Goal: Task Accomplishment & Management: Manage account settings

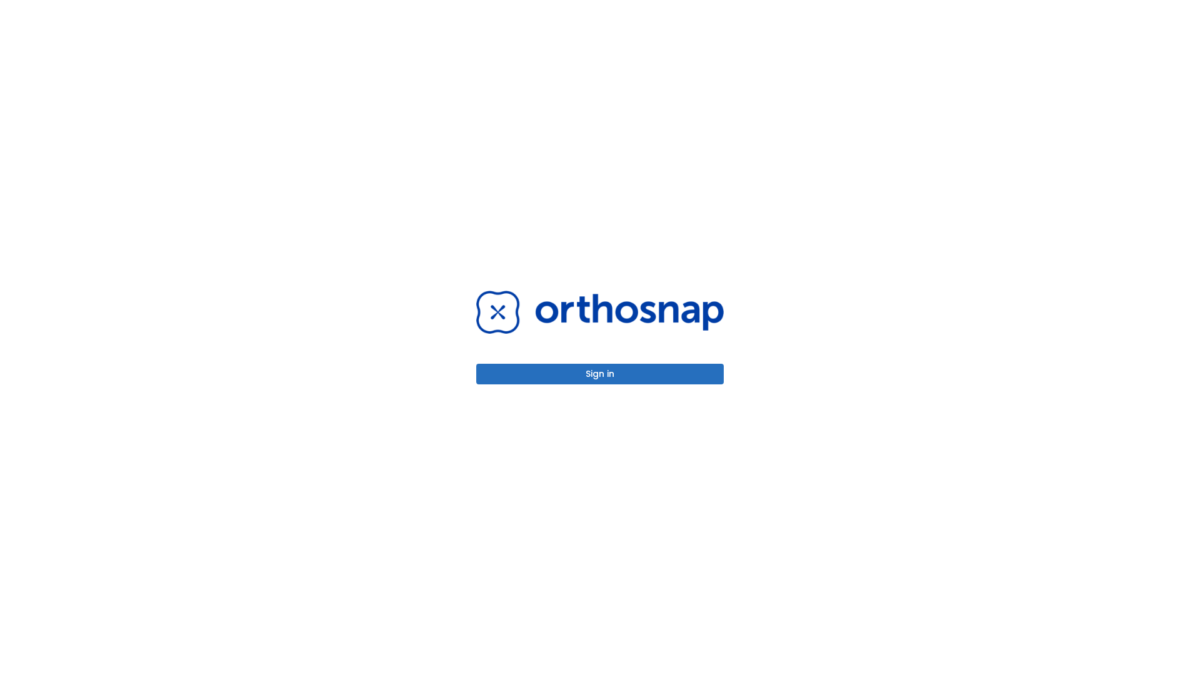
click at [600, 374] on button "Sign in" at bounding box center [600, 374] width 248 height 21
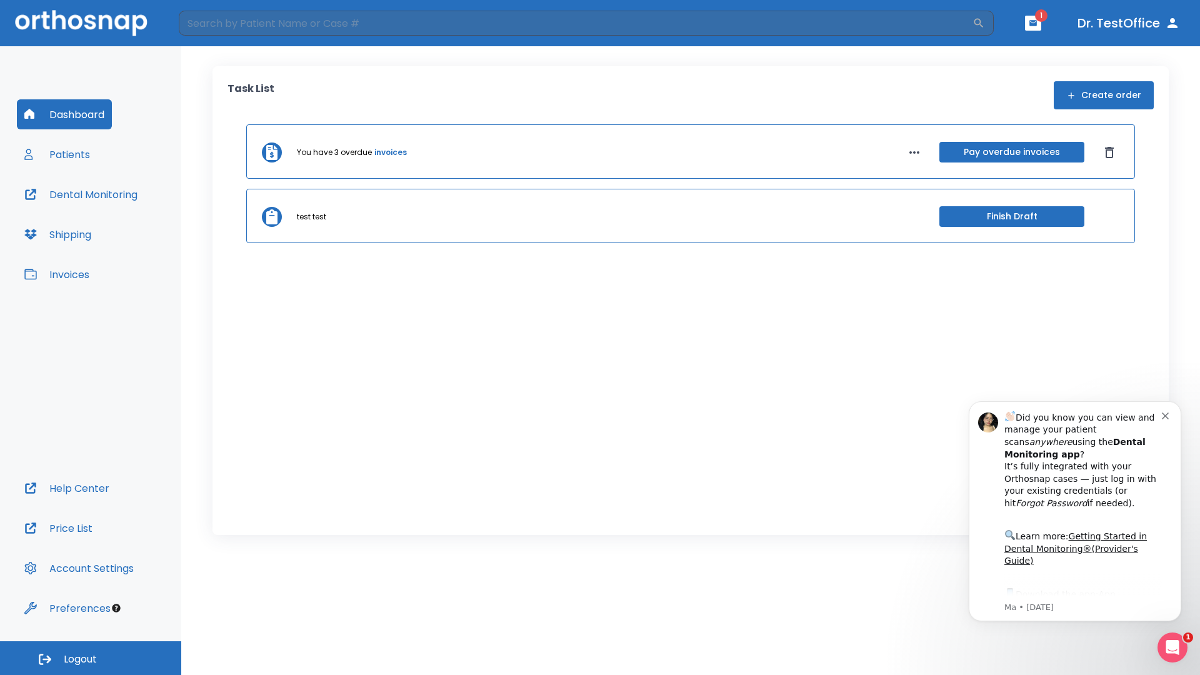
click at [91, 658] on span "Logout" at bounding box center [80, 660] width 33 height 14
